Goal: Check status: Check status

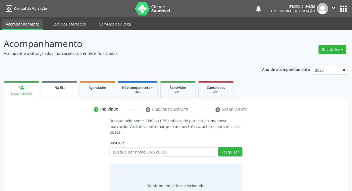
click at [65, 92] on link "Na fila" at bounding box center [59, 89] width 35 height 17
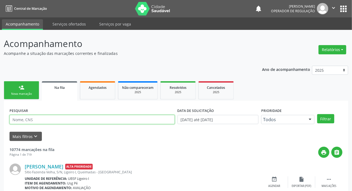
click at [72, 122] on input "text" at bounding box center [92, 119] width 165 height 9
click at [317, 114] on button "Filtrar" at bounding box center [325, 118] width 17 height 9
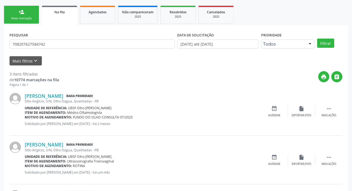
scroll to position [3, 0]
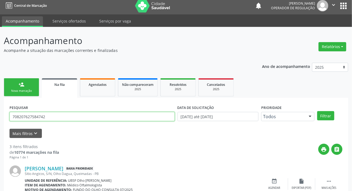
click at [52, 119] on input "708207627584742" at bounding box center [92, 116] width 165 height 9
click at [317, 111] on button "Filtrar" at bounding box center [325, 115] width 17 height 9
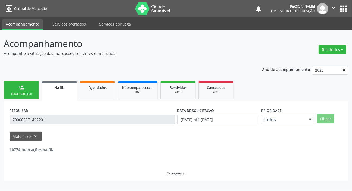
scroll to position [0, 0]
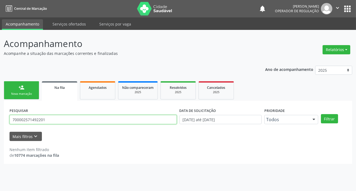
click at [19, 119] on input "700002571492201" at bounding box center [93, 119] width 167 height 9
click at [28, 120] on input "700002571492201" at bounding box center [93, 119] width 167 height 9
click at [36, 120] on input "700002571492201" at bounding box center [93, 119] width 167 height 9
click at [46, 119] on input "700002571492201" at bounding box center [93, 119] width 167 height 9
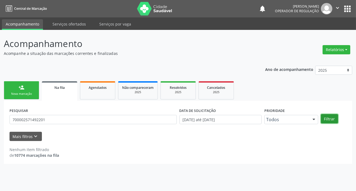
click at [333, 118] on button "Filtrar" at bounding box center [329, 118] width 17 height 9
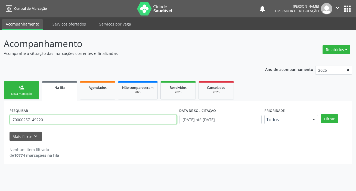
click at [133, 122] on input "700002571492201" at bounding box center [93, 119] width 167 height 9
click at [321, 114] on button "Filtrar" at bounding box center [329, 118] width 17 height 9
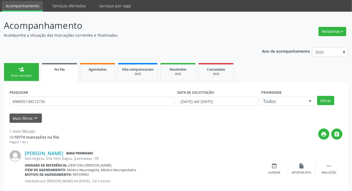
scroll to position [29, 0]
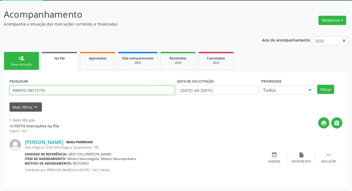
click at [49, 88] on input "898005138572735" at bounding box center [92, 90] width 165 height 9
click at [317, 85] on button "Filtrar" at bounding box center [325, 89] width 17 height 9
click at [35, 93] on input "708204635512841" at bounding box center [92, 90] width 165 height 9
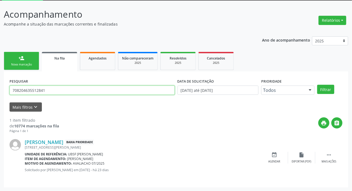
click at [35, 93] on input "708204635512841" at bounding box center [92, 90] width 165 height 9
click at [317, 85] on button "Filtrar" at bounding box center [325, 89] width 17 height 9
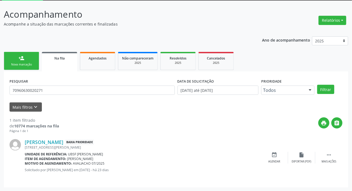
scroll to position [0, 0]
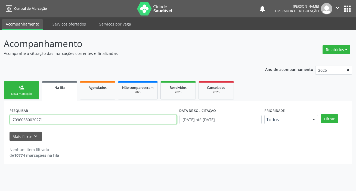
click at [54, 115] on input "70960630020271" at bounding box center [93, 119] width 167 height 9
type input "700002883160303"
click at [321, 114] on button "Filtrar" at bounding box center [329, 118] width 17 height 9
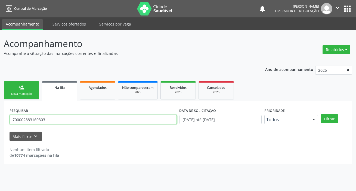
click at [51, 120] on input "700002883160303" at bounding box center [93, 119] width 167 height 9
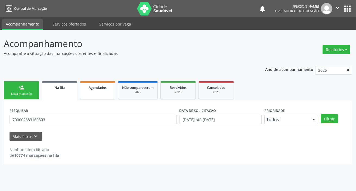
click at [93, 89] on span "Agendados" at bounding box center [98, 87] width 18 height 5
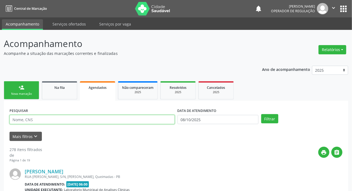
click at [76, 123] on input "text" at bounding box center [92, 119] width 165 height 9
paste input "700002883160303"
type input "700002883160303"
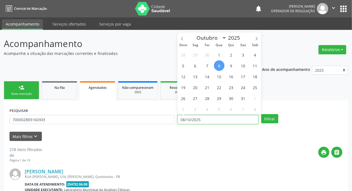
click at [214, 119] on input "08/10/2025" at bounding box center [217, 119] width 81 height 9
click at [271, 121] on button "Filtrar" at bounding box center [269, 118] width 17 height 9
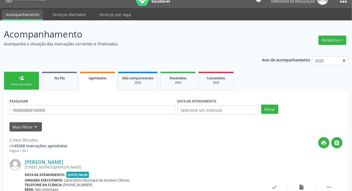
scroll to position [9, 0]
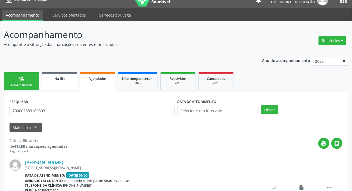
click at [64, 83] on link "Na fila" at bounding box center [59, 81] width 35 height 18
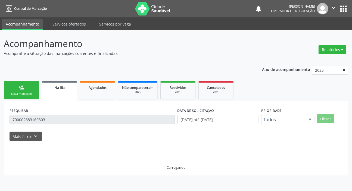
scroll to position [0, 0]
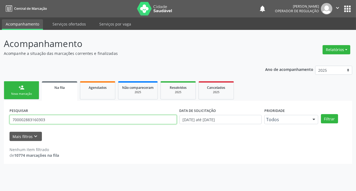
click at [62, 117] on input "700002883160303" at bounding box center [93, 119] width 167 height 9
type input "702304132761914"
click at [321, 114] on button "Filtrar" at bounding box center [329, 118] width 17 height 9
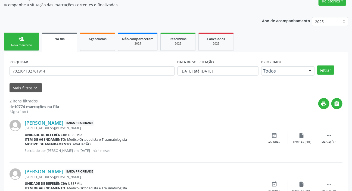
scroll to position [78, 0]
